Goal: Find specific page/section: Find specific page/section

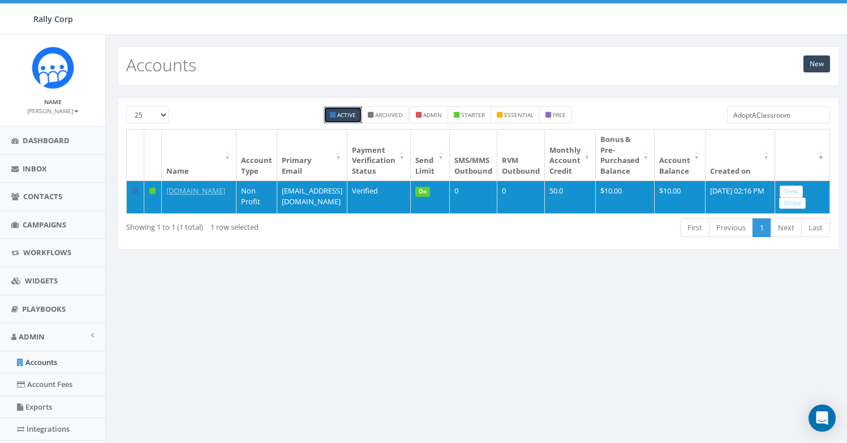
click at [762, 108] on input "AdoptAClassroom" at bounding box center [778, 114] width 103 height 17
paste input "nimal Outreach of [GEOGRAPHIC_DATA]"
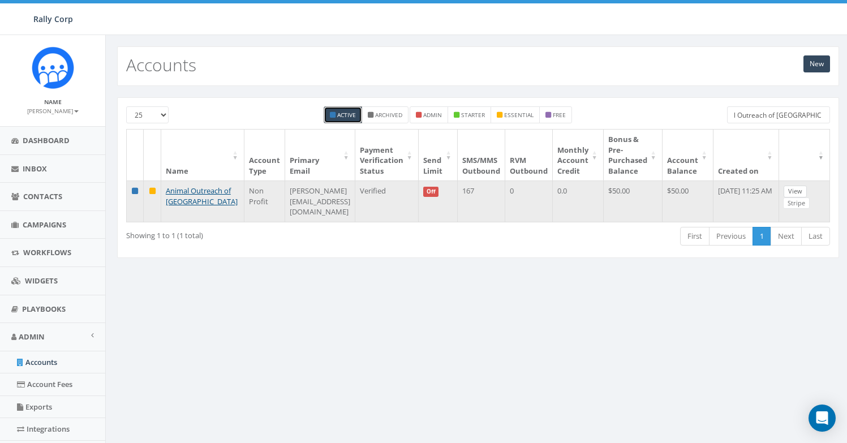
type input "Animal Outreach of [GEOGRAPHIC_DATA]"
click at [795, 189] on link "View" at bounding box center [795, 192] width 23 height 12
